Goal: Transaction & Acquisition: Purchase product/service

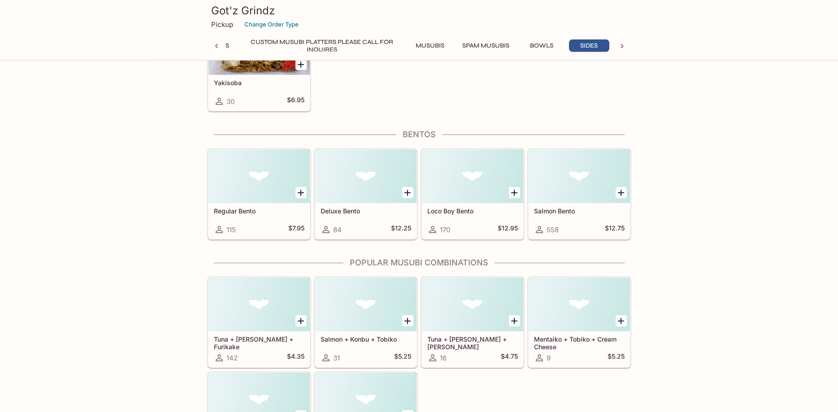
scroll to position [2150, 0]
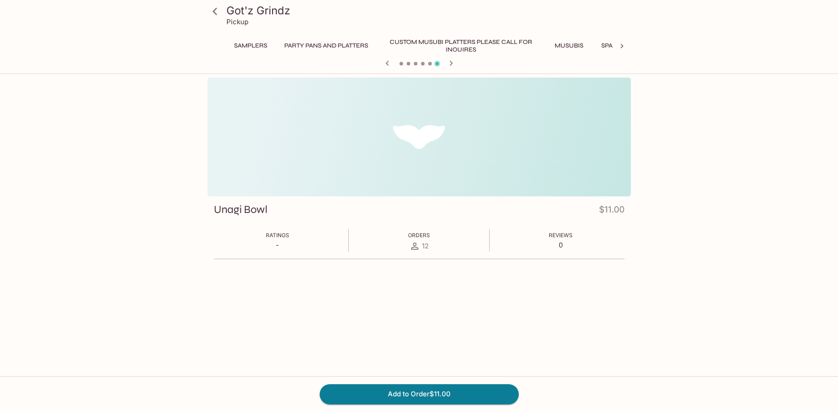
scroll to position [0, 91]
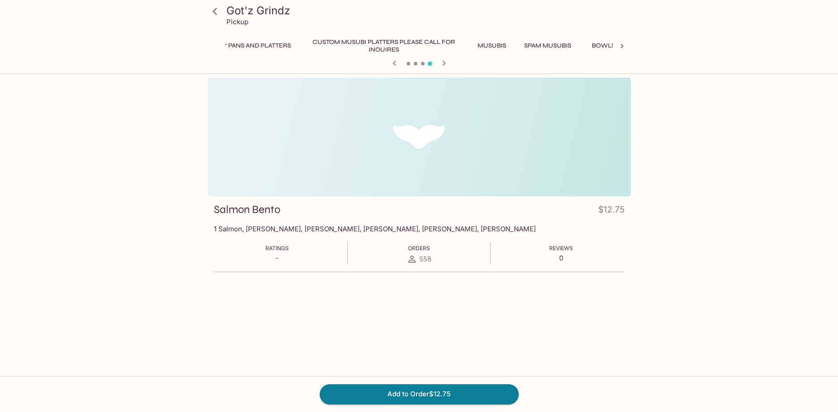
scroll to position [0, 187]
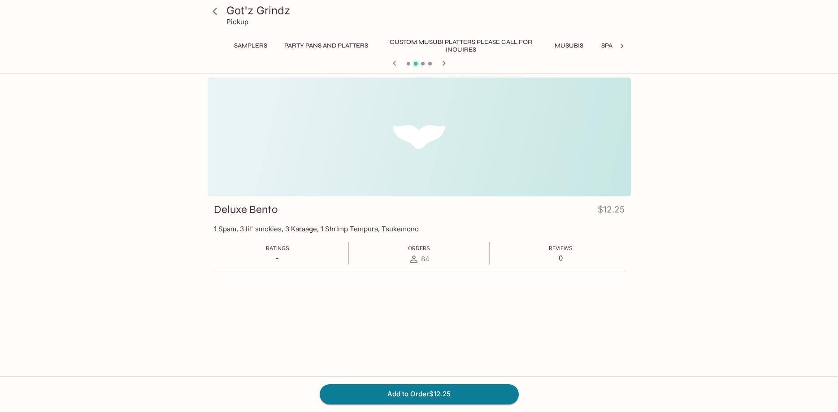
scroll to position [0, 187]
